Goal: Information Seeking & Learning: Check status

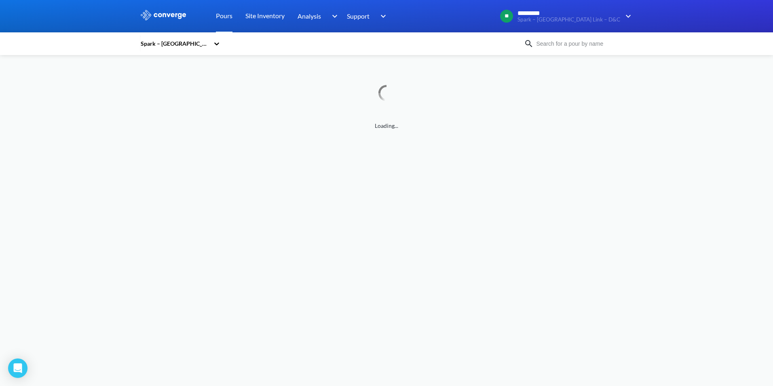
click at [181, 41] on div "Spark – [GEOGRAPHIC_DATA] Link – D&C" at bounding box center [175, 43] width 70 height 9
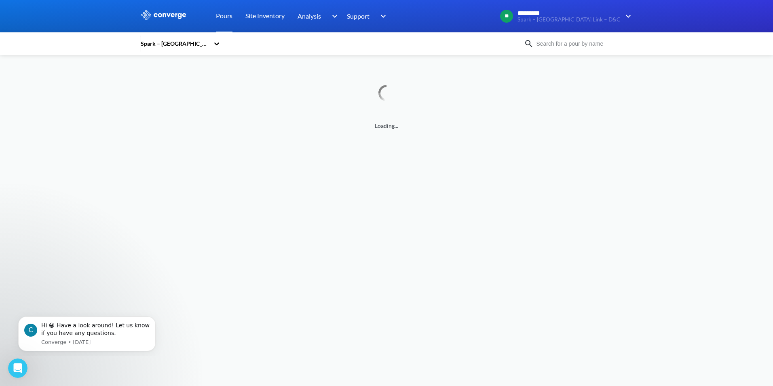
click at [258, 40] on div "Spark – [GEOGRAPHIC_DATA] Link – D&C" at bounding box center [332, 43] width 384 height 19
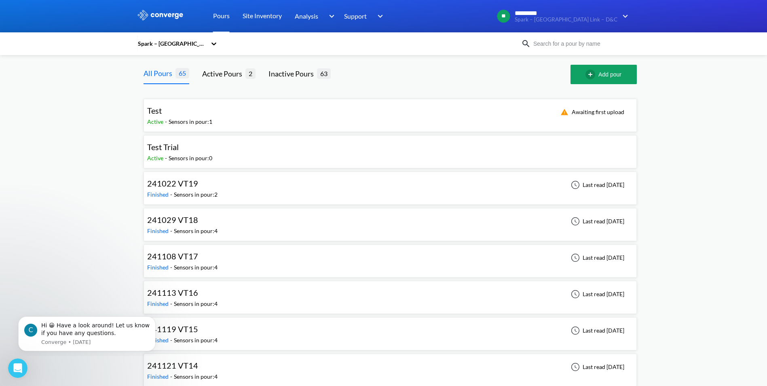
click at [568, 40] on input at bounding box center [580, 43] width 98 height 9
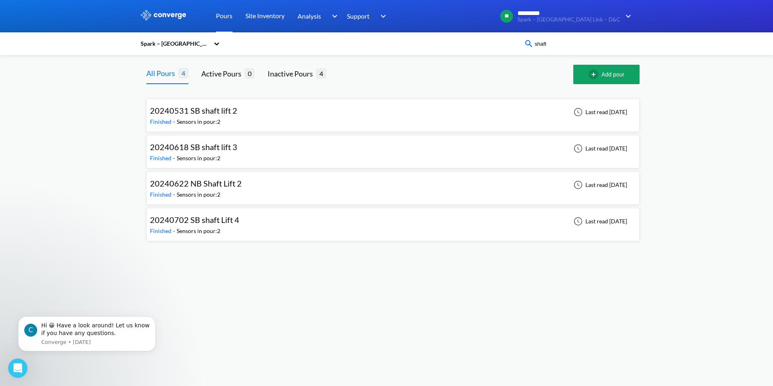
type input "shaft"
drag, startPoint x: 562, startPoint y: 44, endPoint x: 517, endPoint y: 54, distance: 45.6
click at [517, 54] on div "Spark – [GEOGRAPHIC_DATA] Link – D&C shaft" at bounding box center [386, 43] width 773 height 23
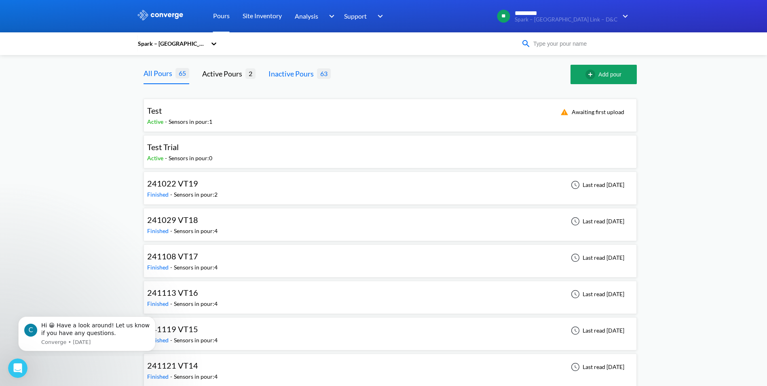
click at [299, 74] on div "Inactive Pours" at bounding box center [293, 73] width 49 height 11
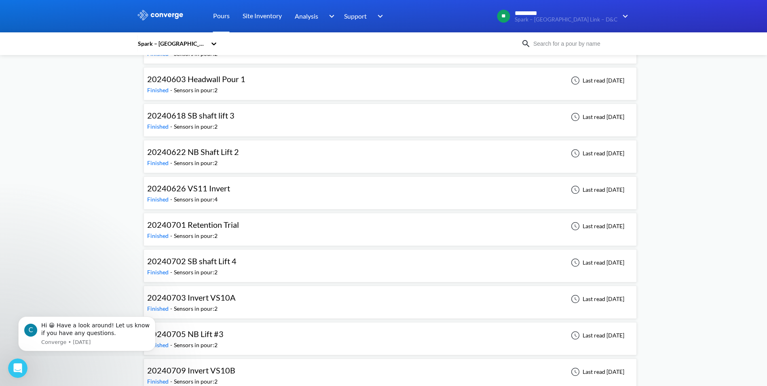
scroll to position [1403, 0]
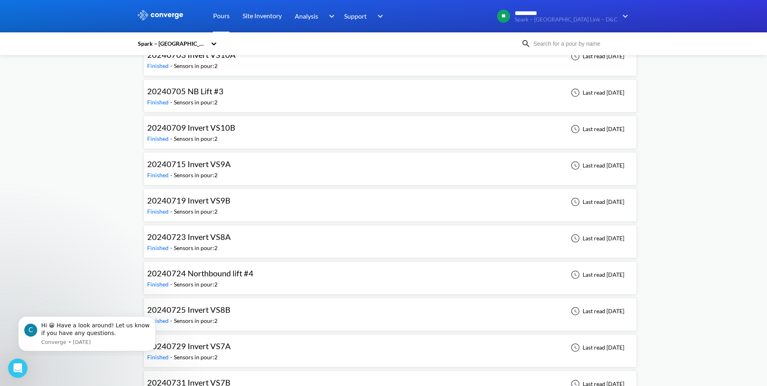
click at [225, 278] on span "20240724 Northbound lift #4" at bounding box center [200, 273] width 106 height 10
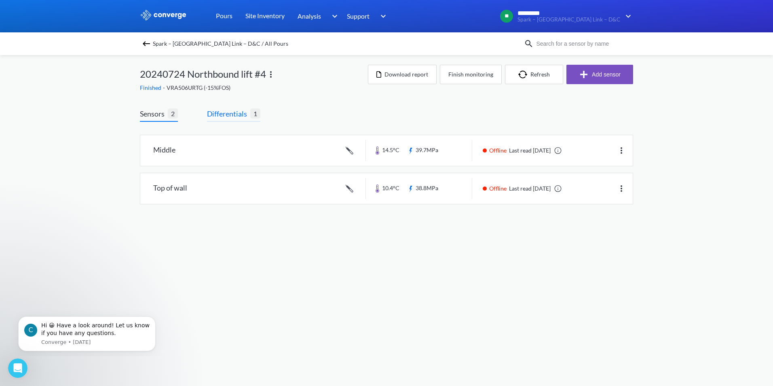
click at [231, 110] on span "Differentials" at bounding box center [228, 113] width 43 height 11
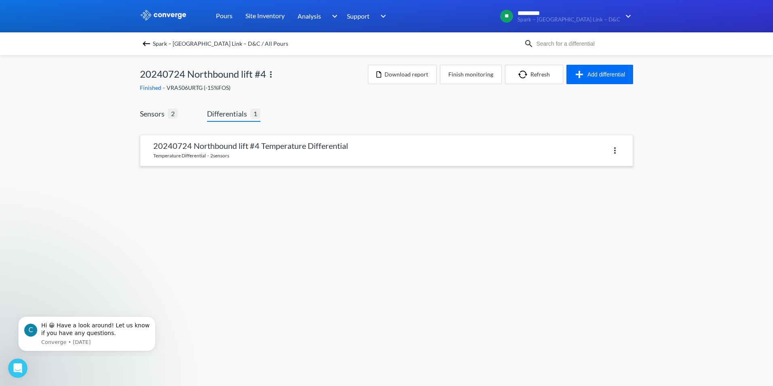
click at [248, 142] on link at bounding box center [386, 150] width 493 height 31
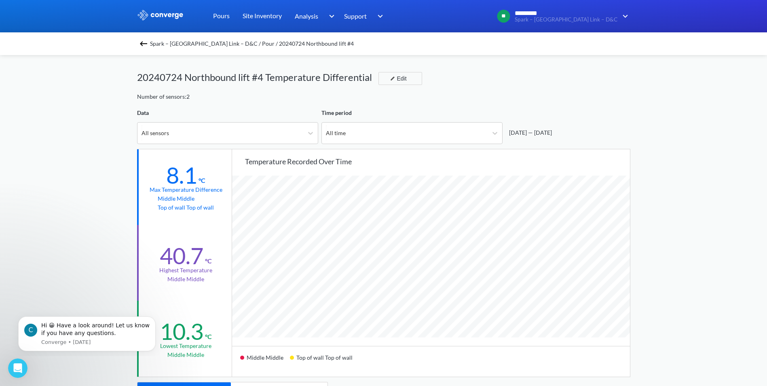
click at [148, 42] on img at bounding box center [144, 44] width 10 height 10
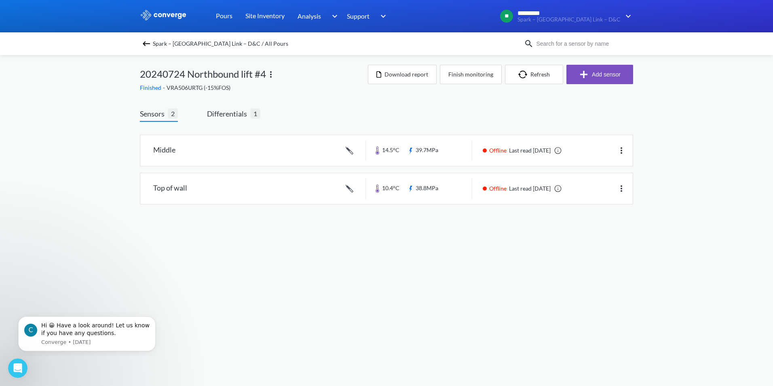
click at [156, 112] on span "Sensors" at bounding box center [154, 113] width 28 height 11
click at [232, 114] on span "Differentials" at bounding box center [228, 113] width 43 height 11
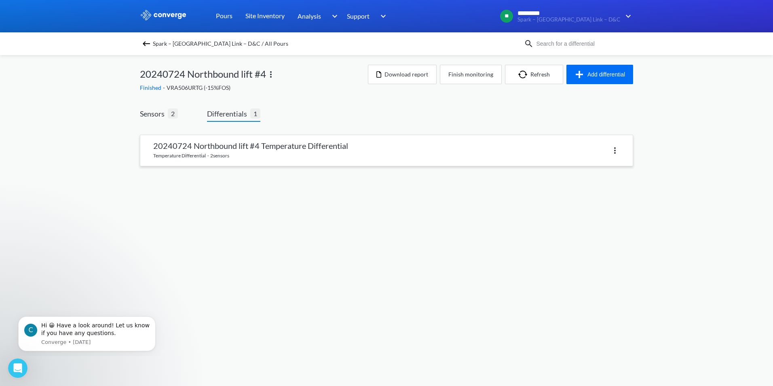
click at [213, 153] on link at bounding box center [386, 150] width 493 height 31
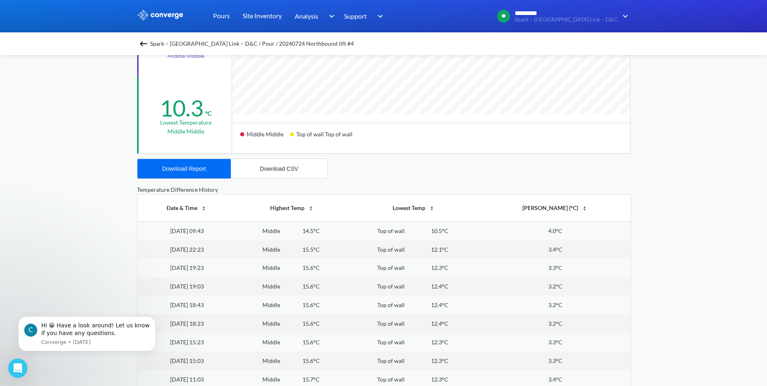
scroll to position [243, 0]
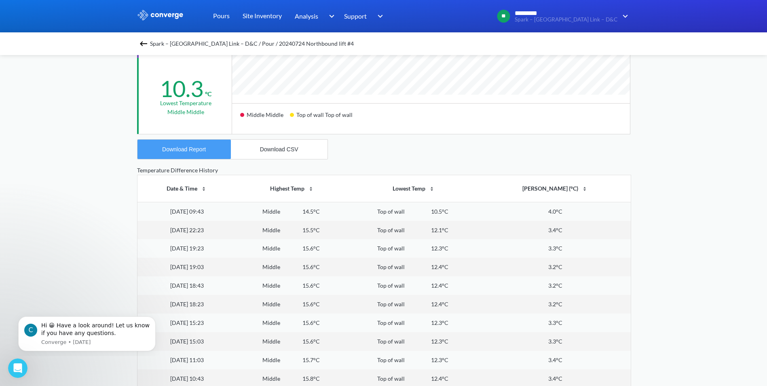
click at [174, 153] on button "Download Report" at bounding box center [184, 149] width 93 height 19
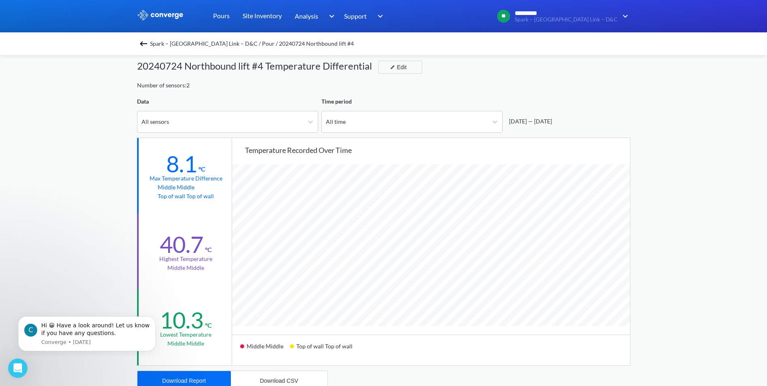
scroll to position [0, 0]
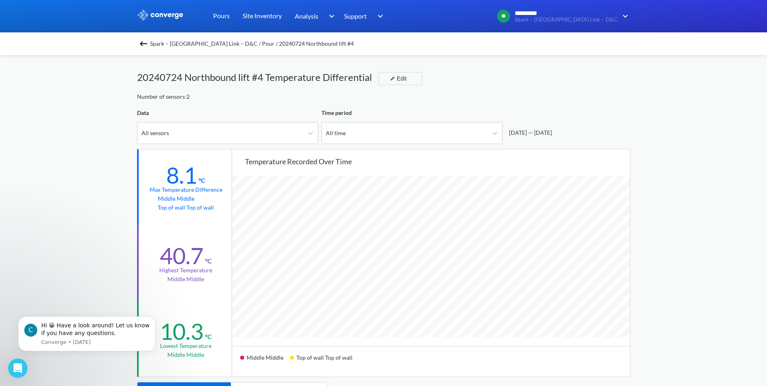
click at [148, 40] on img at bounding box center [144, 44] width 10 height 10
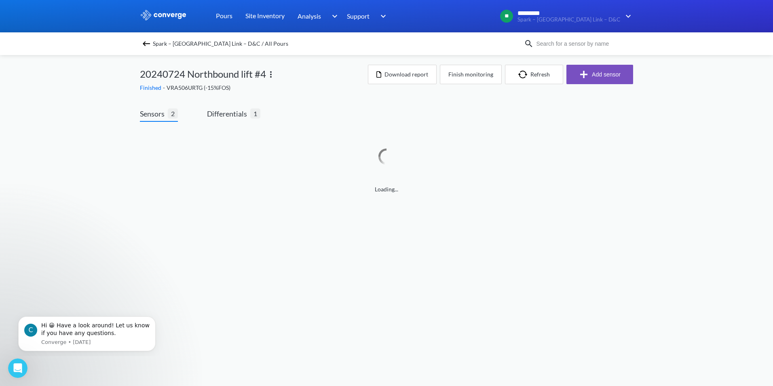
click at [148, 40] on img at bounding box center [147, 44] width 10 height 10
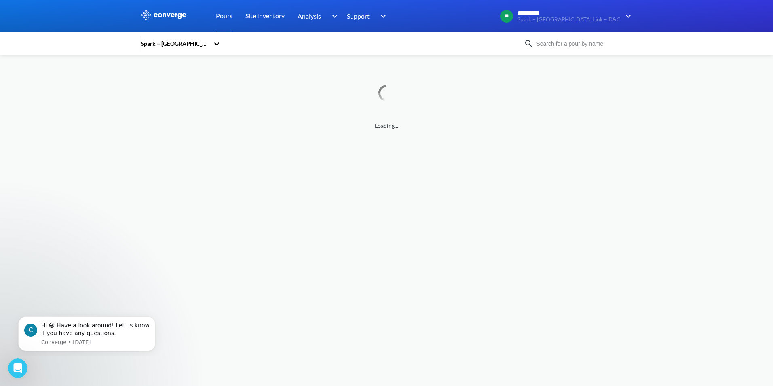
click at [572, 44] on input at bounding box center [583, 43] width 98 height 9
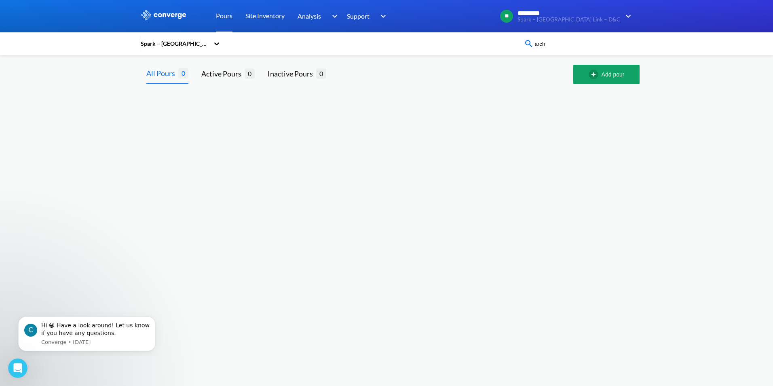
click at [179, 43] on div "Spark – [GEOGRAPHIC_DATA] Link – D&C" at bounding box center [175, 43] width 70 height 9
click at [171, 102] on div "Spark – [GEOGRAPHIC_DATA] Link – D&C" at bounding box center [180, 113] width 81 height 33
click at [163, 17] on img at bounding box center [163, 15] width 47 height 11
click at [253, 245] on body "Sorry, this feature is not available in the demo OK MENU Spark – [GEOGRAPHIC_DA…" at bounding box center [386, 193] width 773 height 386
drag, startPoint x: 573, startPoint y: 46, endPoint x: 496, endPoint y: 47, distance: 76.5
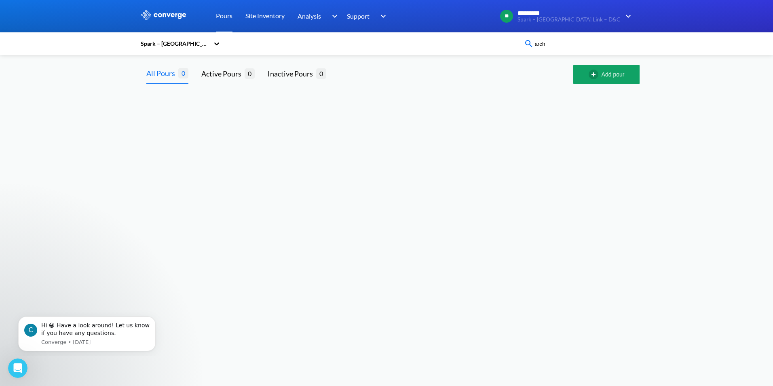
click at [499, 47] on div "Spark – [GEOGRAPHIC_DATA] Link – D&C arch" at bounding box center [387, 43] width 494 height 19
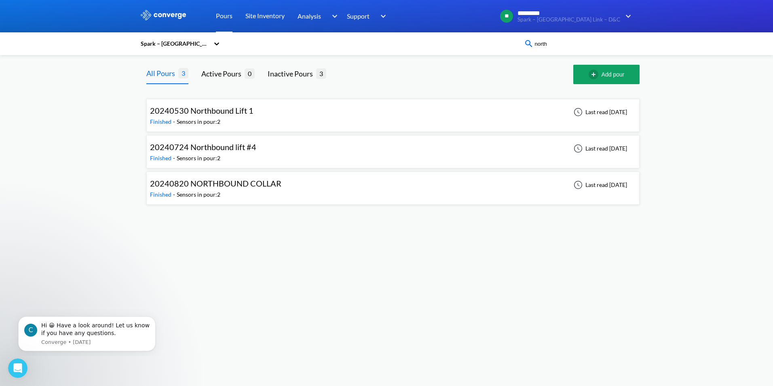
type input "north"
click at [309, 149] on div "20240724 Northbound lift #4 Finished - Sensors in pour: 2 Last read [DATE]" at bounding box center [393, 152] width 486 height 26
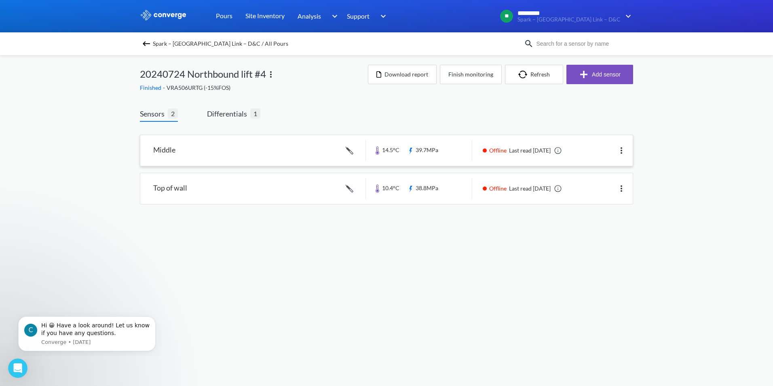
click at [414, 153] on link at bounding box center [386, 150] width 493 height 31
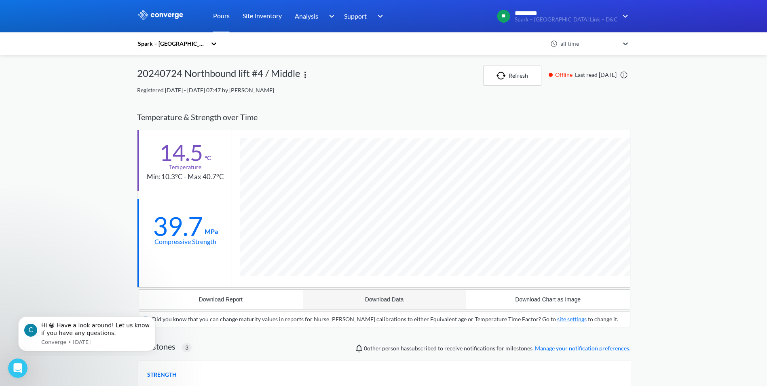
scroll to position [594, 494]
drag, startPoint x: 155, startPoint y: 72, endPoint x: 167, endPoint y: 72, distance: 12.1
click at [167, 72] on div "20240724 Northbound lift #4 / Middle" at bounding box center [218, 76] width 163 height 20
click at [177, 231] on div "39.7" at bounding box center [178, 226] width 50 height 20
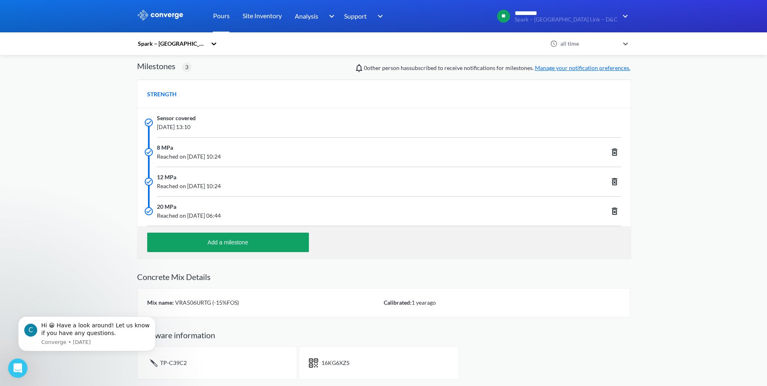
click at [192, 304] on span "VRA506URTG (-15%FOS)" at bounding box center [206, 302] width 65 height 7
copy span "VRA506URTG"
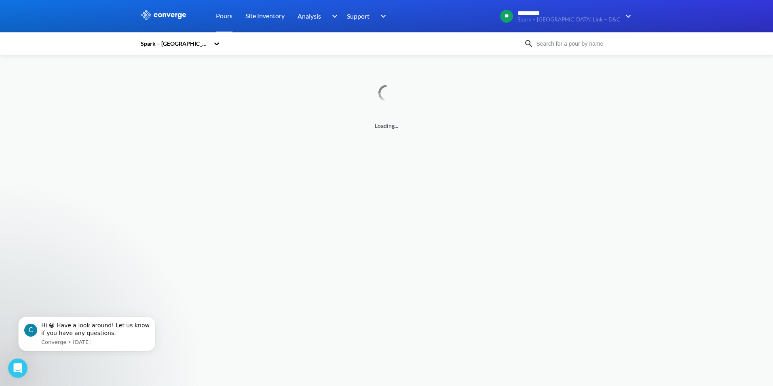
click at [568, 45] on input at bounding box center [583, 43] width 98 height 9
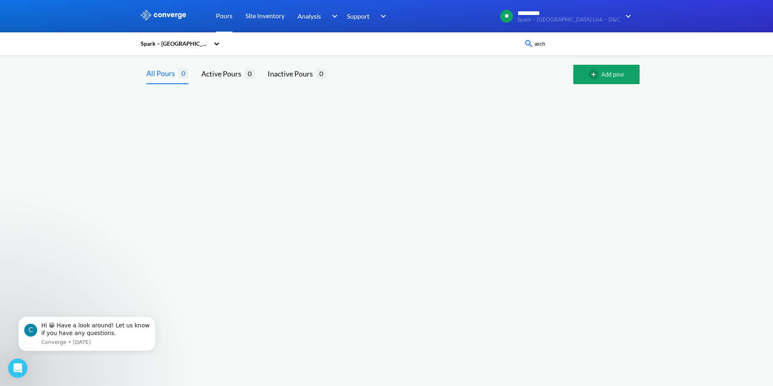
type input "arch"
click at [195, 40] on div "Spark – [GEOGRAPHIC_DATA] Link – D&C" at bounding box center [175, 43] width 70 height 9
click at [165, 98] on div "Spark – [GEOGRAPHIC_DATA] Link – D&C" at bounding box center [180, 113] width 81 height 33
click at [572, 46] on input "arch" at bounding box center [583, 43] width 98 height 9
drag, startPoint x: 578, startPoint y: 45, endPoint x: 368, endPoint y: 41, distance: 209.6
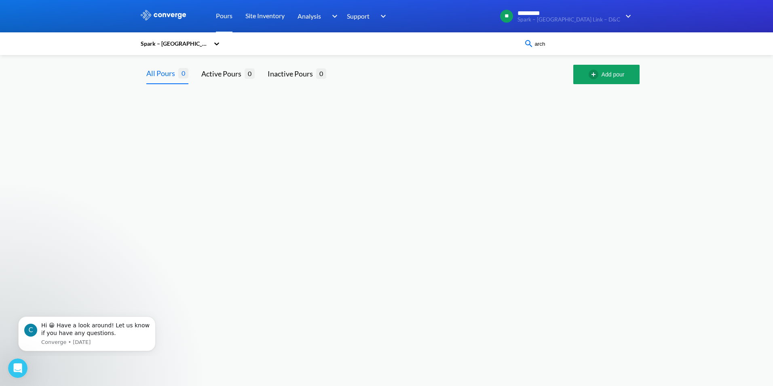
click at [388, 49] on div "Spark – [GEOGRAPHIC_DATA] Link – D&C arch" at bounding box center [387, 43] width 494 height 19
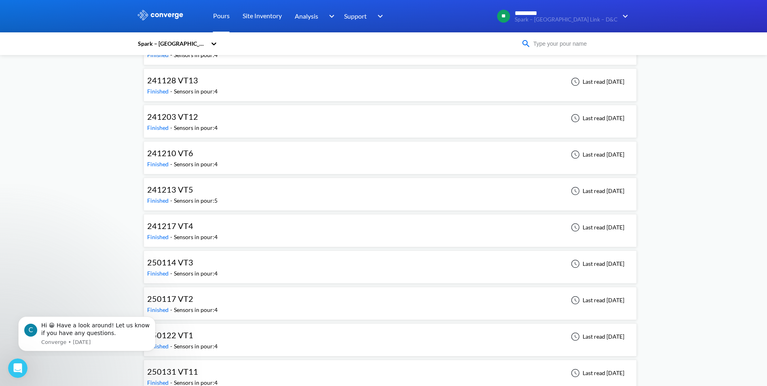
scroll to position [485, 0]
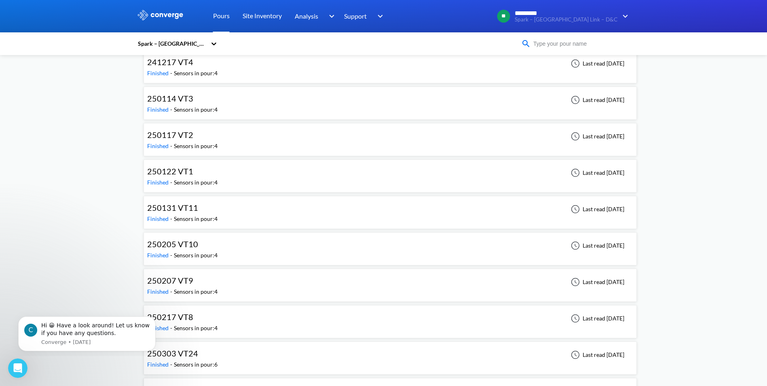
click at [180, 248] on span "250205 VT10" at bounding box center [172, 244] width 51 height 10
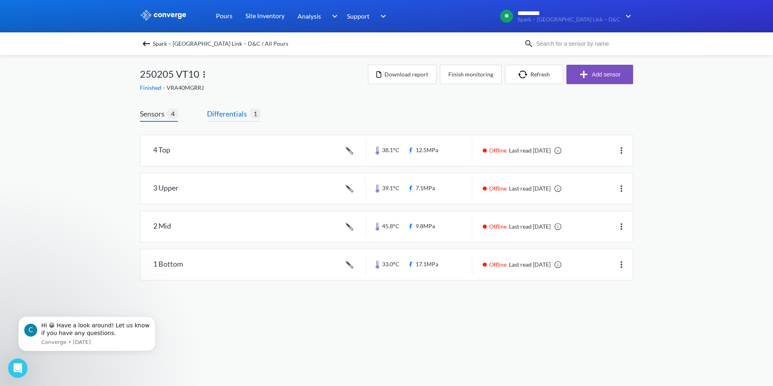
click at [226, 115] on span "Differentials" at bounding box center [228, 113] width 43 height 11
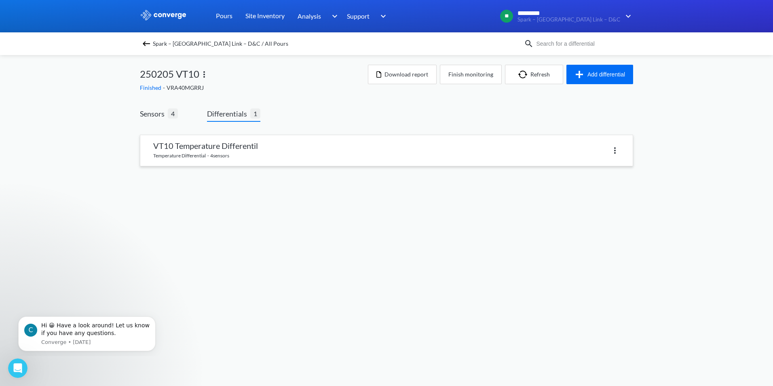
click at [227, 153] on link at bounding box center [386, 150] width 493 height 31
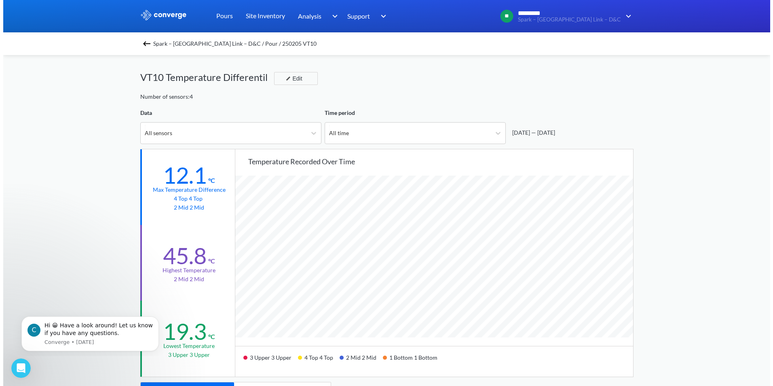
scroll to position [678, 767]
